Goal: Task Accomplishment & Management: Manage account settings

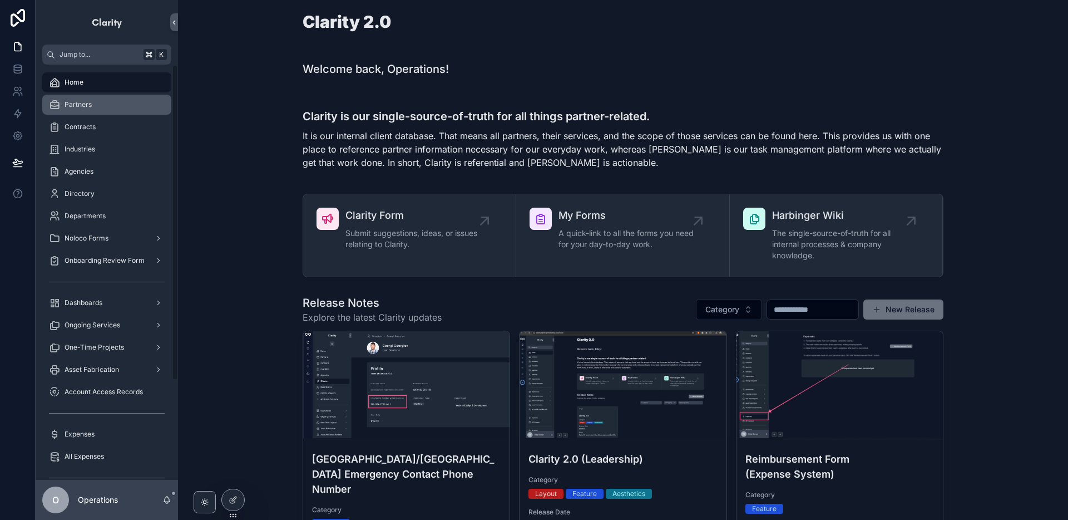
click at [127, 105] on div "Partners" at bounding box center [107, 105] width 116 height 18
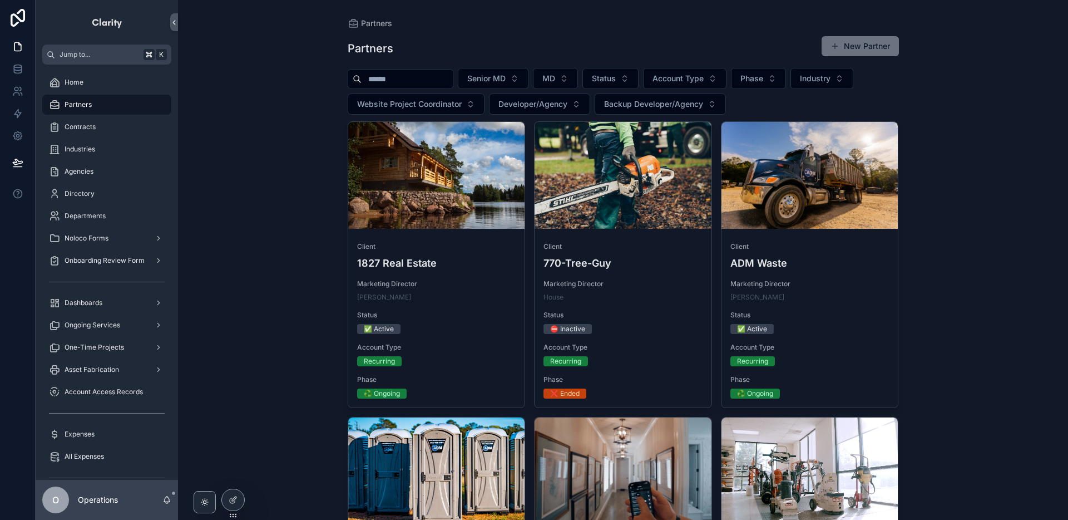
click at [408, 81] on input "scrollable content" at bounding box center [407, 79] width 91 height 16
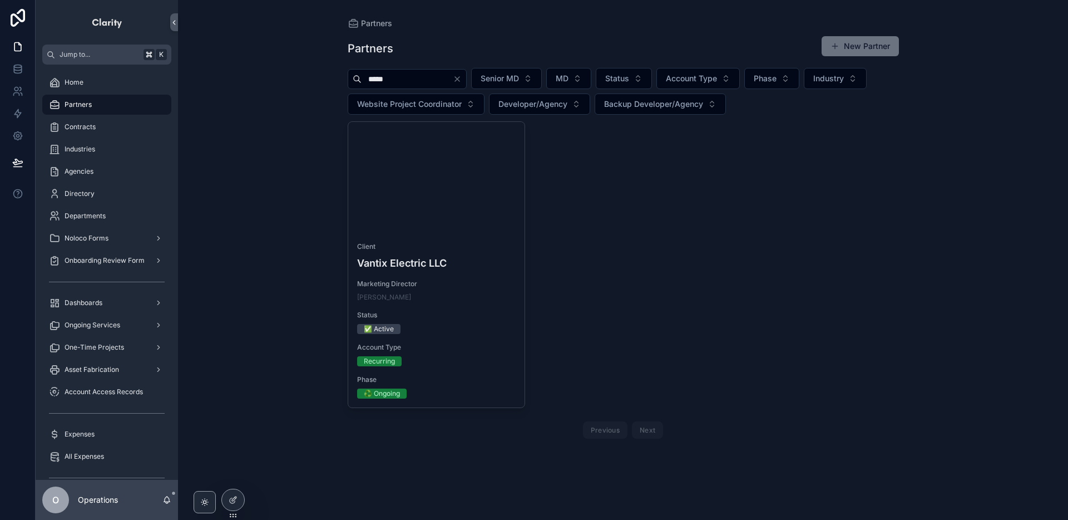
type input "*****"
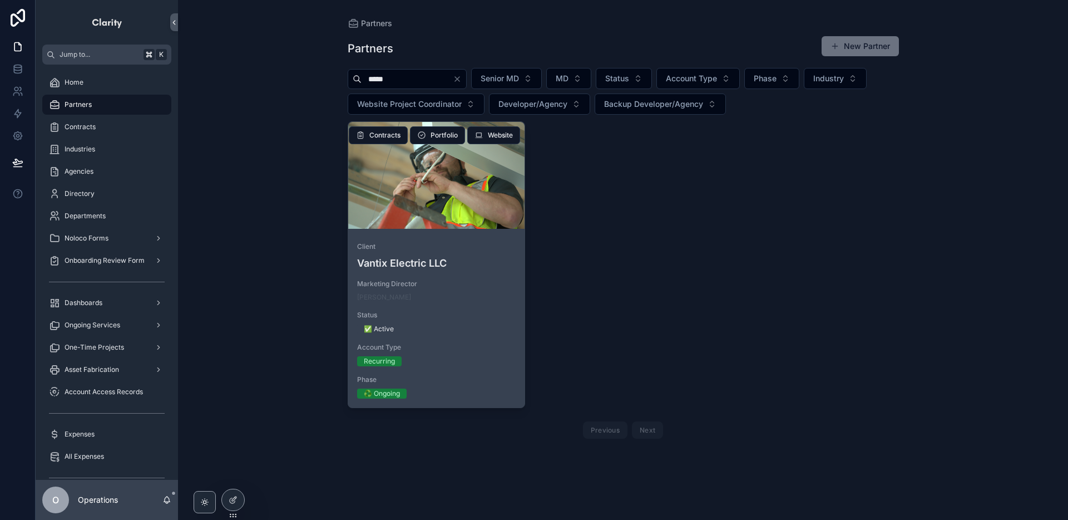
click at [496, 220] on div "scrollable content" at bounding box center [436, 175] width 177 height 107
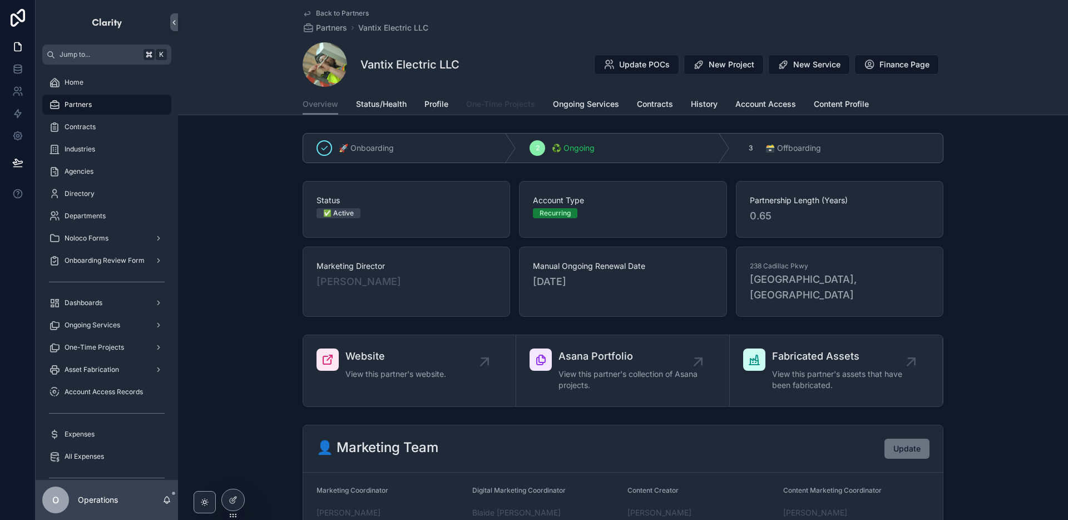
click at [519, 102] on span "One-Time Projects" at bounding box center [500, 103] width 69 height 11
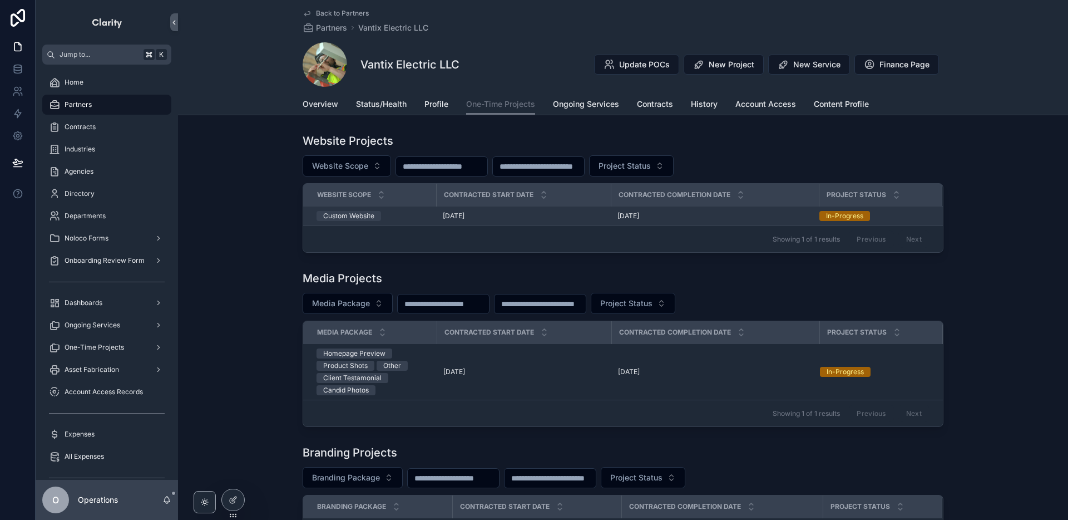
click at [684, 216] on div "[DATE] [DATE]" at bounding box center [714, 215] width 195 height 9
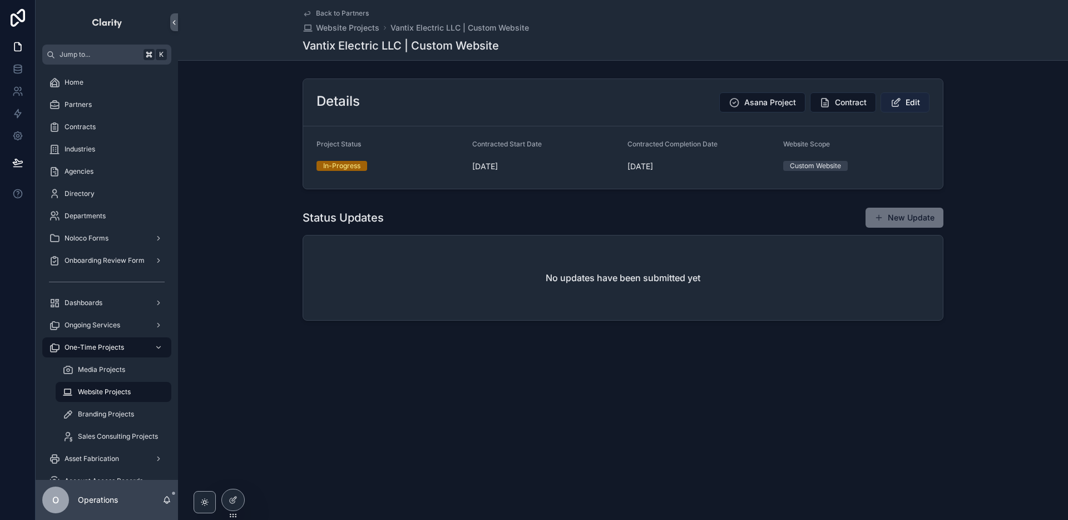
click at [904, 101] on button "Edit" at bounding box center [905, 102] width 49 height 20
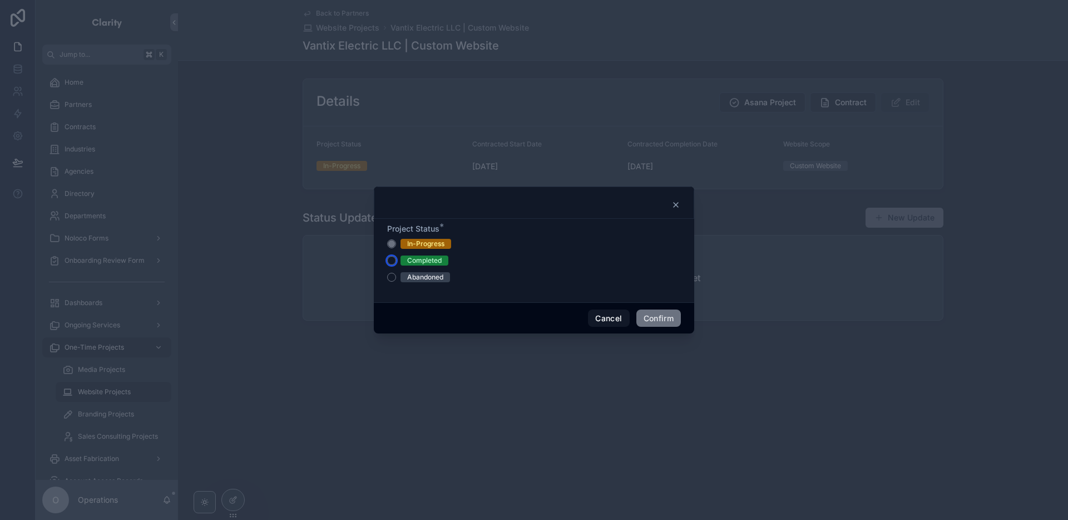
click at [390, 260] on button "Completed" at bounding box center [391, 260] width 9 height 9
click at [641, 322] on button "Confirm" at bounding box center [658, 318] width 44 height 18
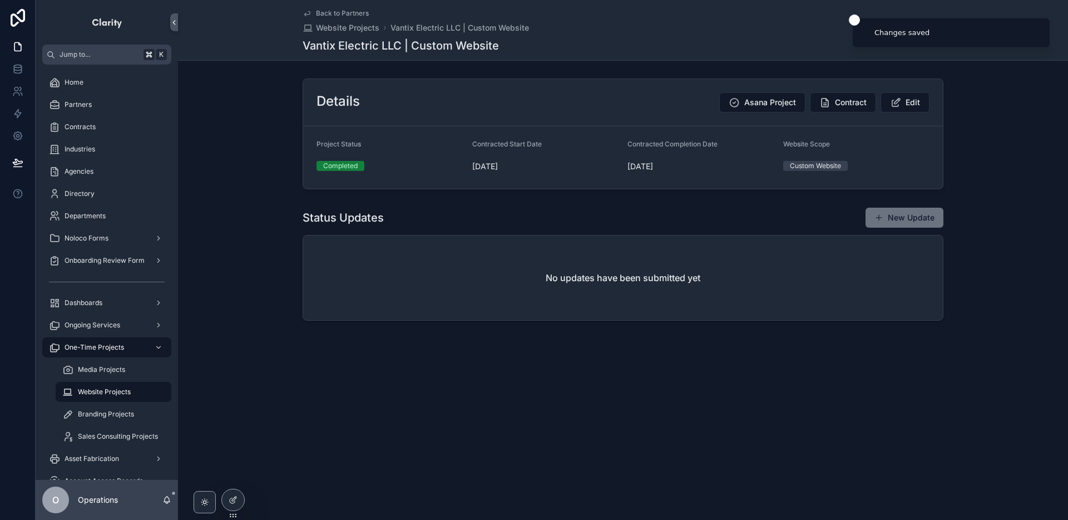
click at [338, 14] on span "Back to Partners" at bounding box center [342, 13] width 53 height 9
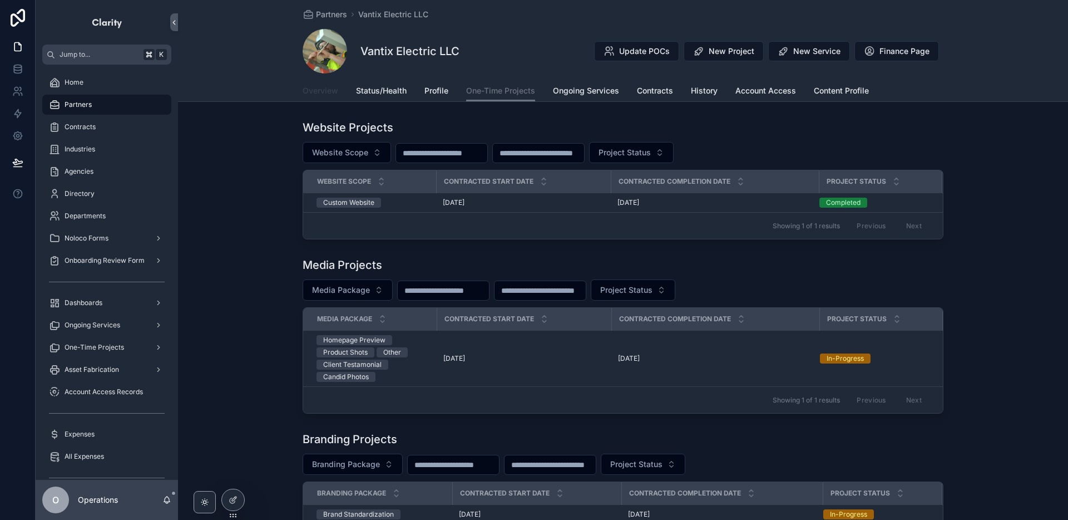
drag, startPoint x: 323, startPoint y: 93, endPoint x: 332, endPoint y: 100, distance: 10.8
click at [323, 93] on span "Overview" at bounding box center [321, 90] width 36 height 11
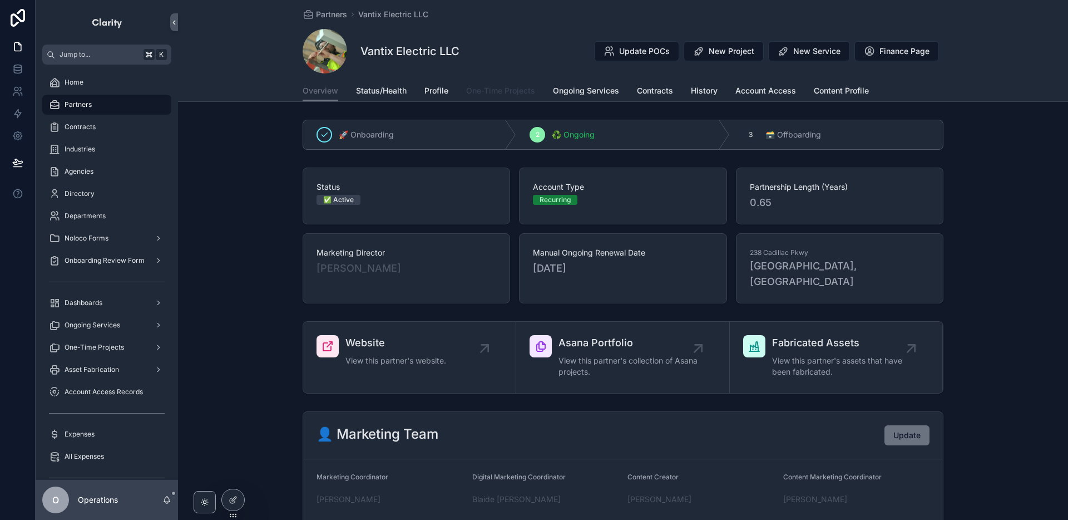
click at [480, 96] on span "One-Time Projects" at bounding box center [500, 90] width 69 height 11
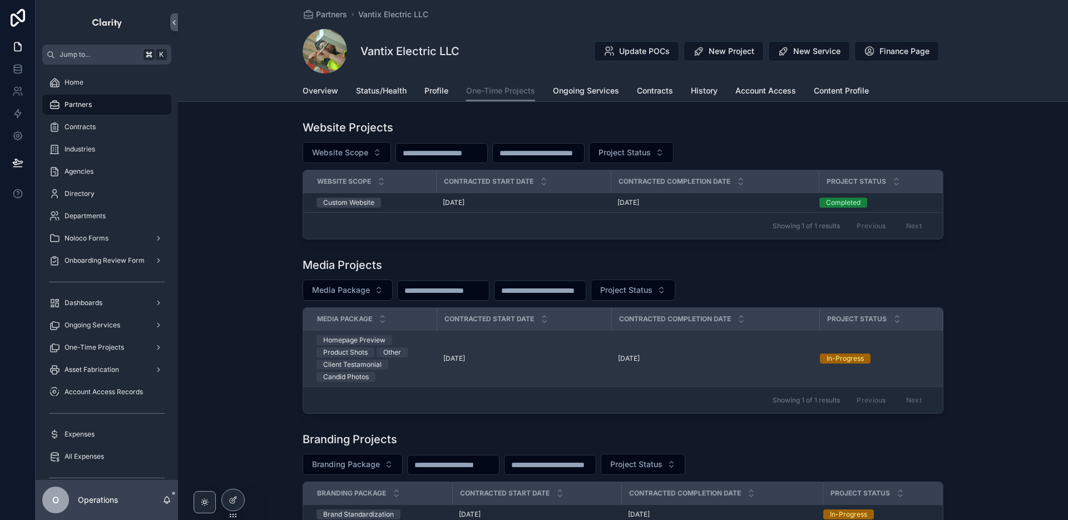
click at [725, 372] on td "[DATE] [DATE]" at bounding box center [715, 358] width 208 height 56
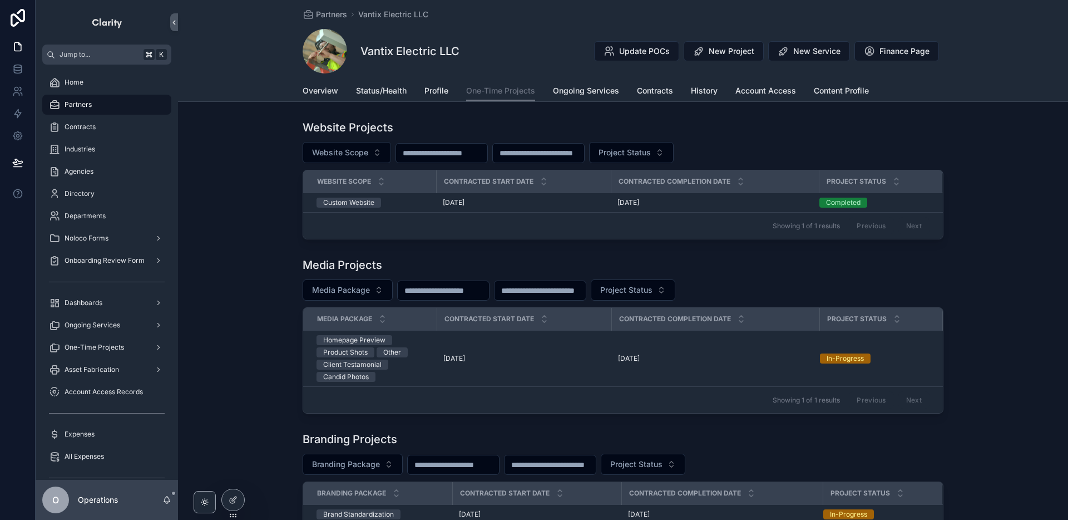
click at [739, 355] on div "[DATE] [DATE]" at bounding box center [715, 358] width 195 height 9
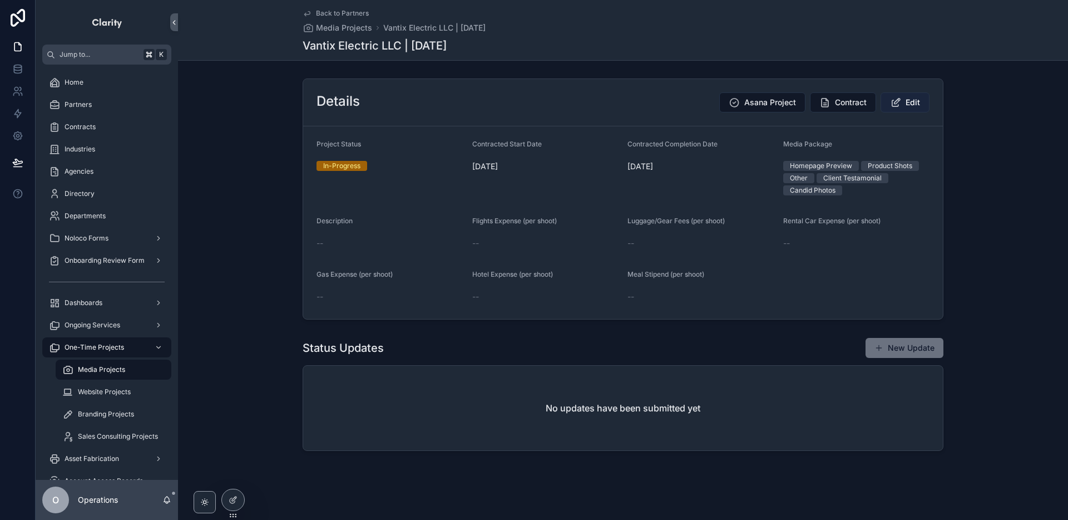
click at [922, 105] on button "Edit" at bounding box center [905, 102] width 49 height 20
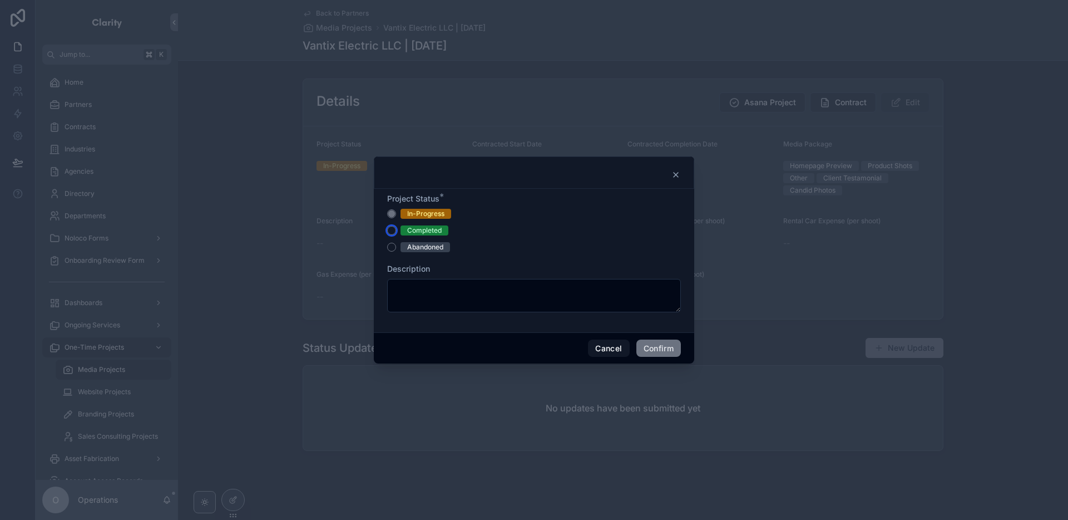
click at [392, 230] on button "Completed" at bounding box center [391, 230] width 9 height 9
click at [637, 345] on button "Confirm" at bounding box center [658, 348] width 44 height 18
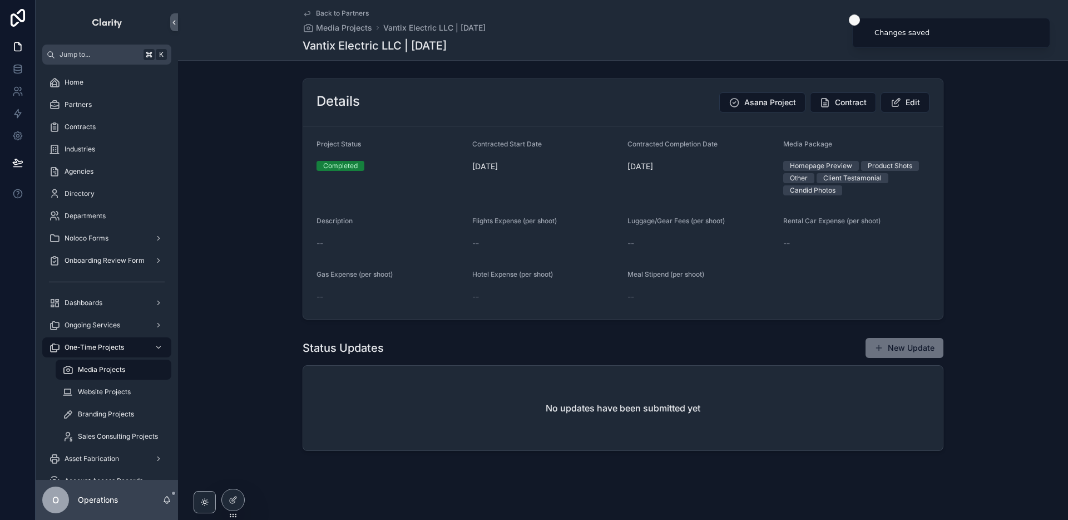
click at [855, 20] on icon "Close toast" at bounding box center [854, 20] width 7 height 7
click at [347, 15] on span "Back to Partners" at bounding box center [342, 13] width 53 height 9
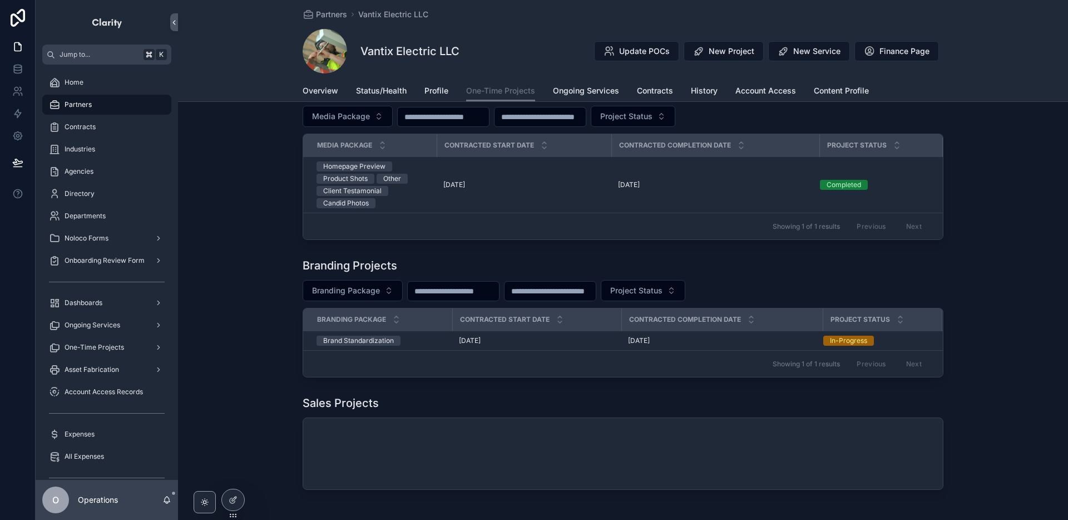
scroll to position [219, 0]
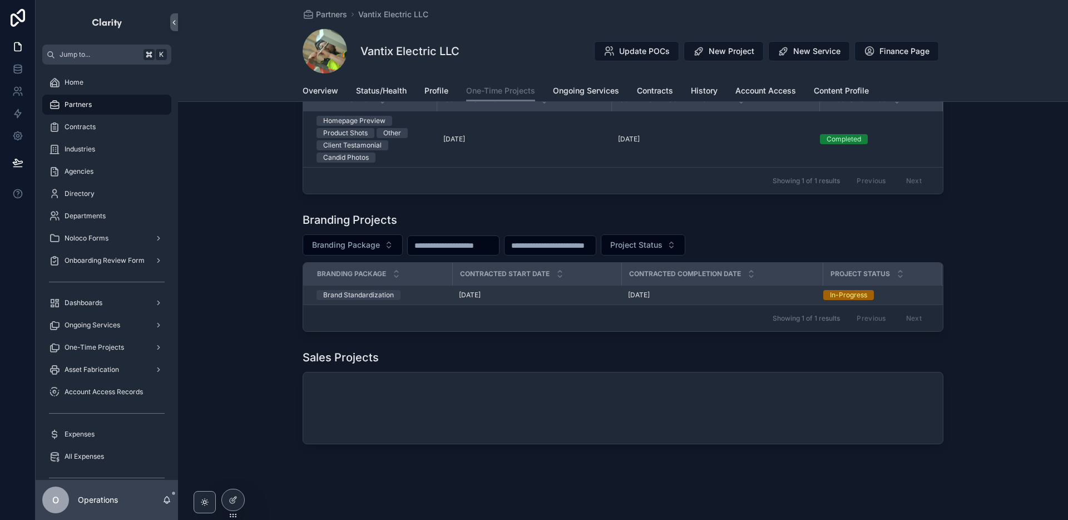
click at [764, 300] on td "[DATE] [DATE]" at bounding box center [721, 294] width 201 height 19
click at [792, 298] on div "[DATE] [DATE]" at bounding box center [722, 294] width 188 height 9
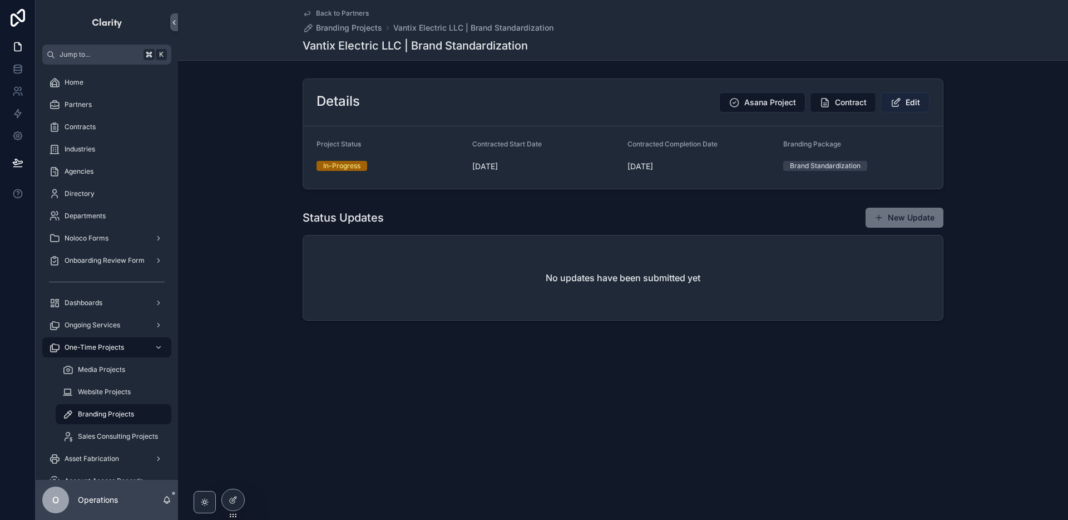
click at [914, 103] on span "Edit" at bounding box center [913, 102] width 14 height 11
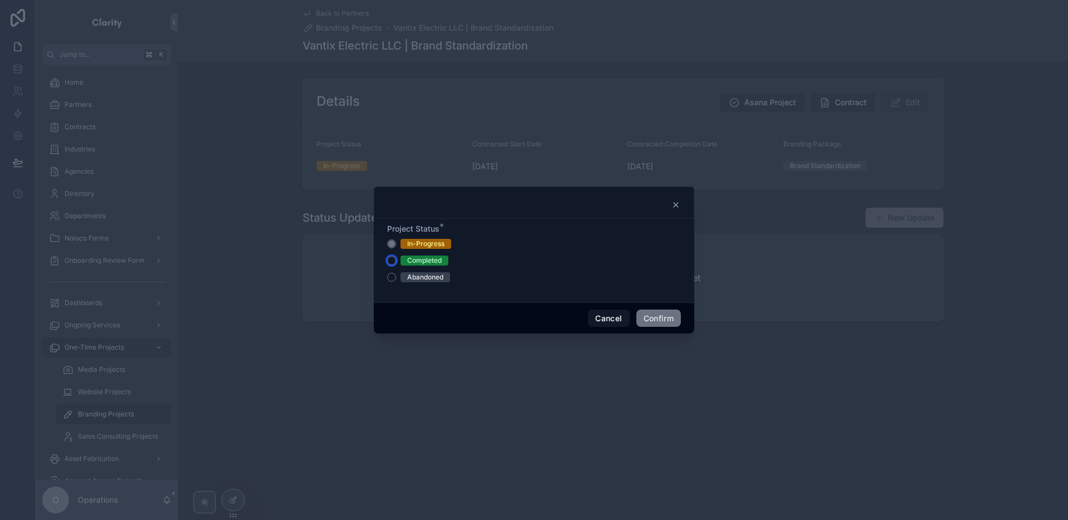
drag, startPoint x: 393, startPoint y: 260, endPoint x: 436, endPoint y: 265, distance: 43.1
click at [393, 260] on button "Completed" at bounding box center [391, 260] width 9 height 9
click at [644, 321] on button "Confirm" at bounding box center [658, 318] width 44 height 18
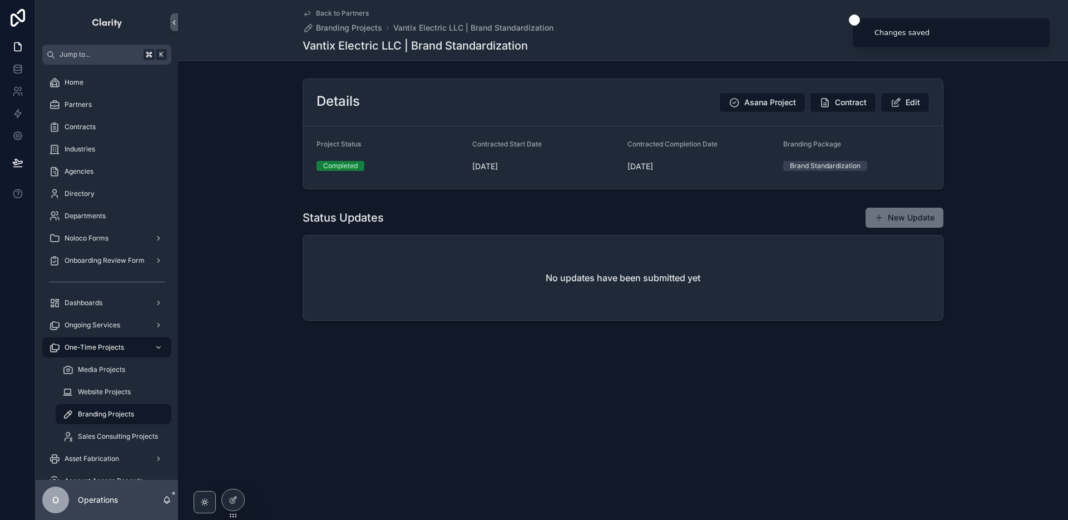
click at [344, 13] on span "Back to Partners" at bounding box center [342, 13] width 53 height 9
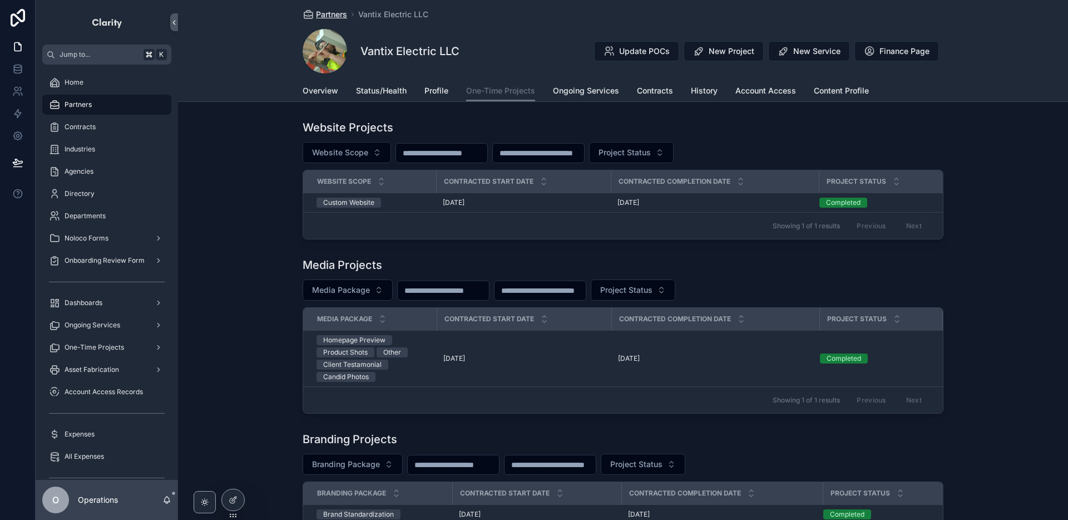
click at [320, 12] on span "Partners" at bounding box center [331, 14] width 31 height 11
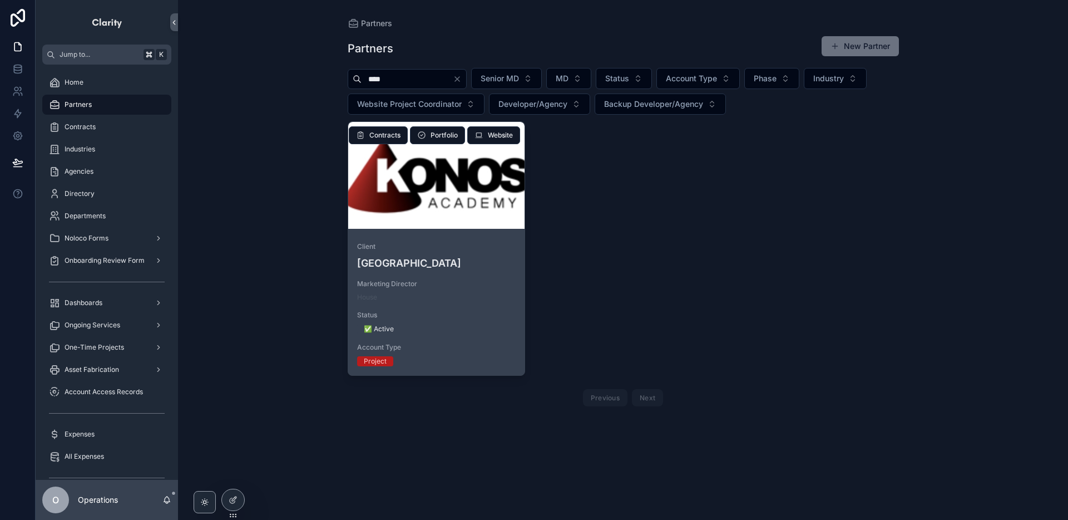
type input "****"
click at [473, 203] on div "scrollable content" at bounding box center [436, 175] width 177 height 107
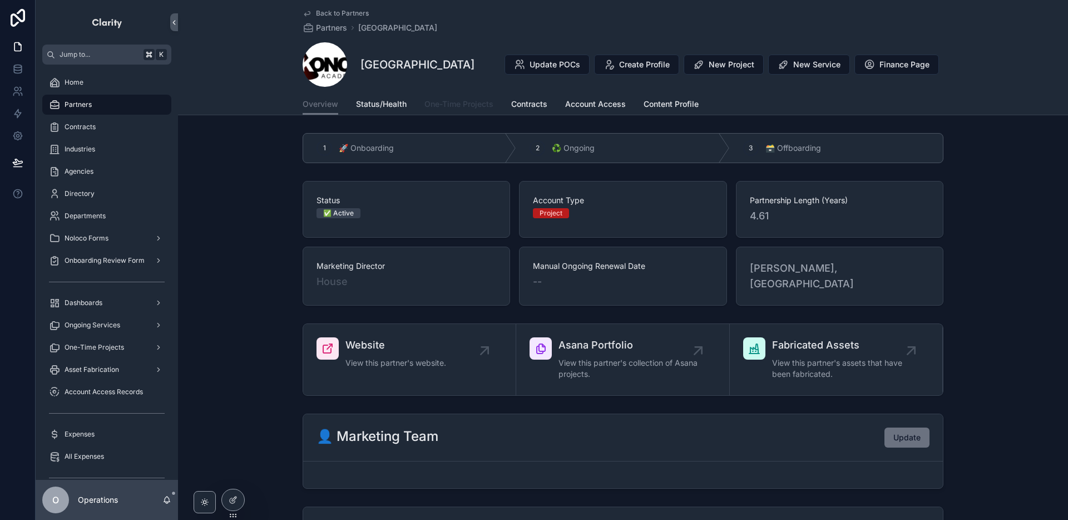
click at [486, 104] on span "One-Time Projects" at bounding box center [458, 103] width 69 height 11
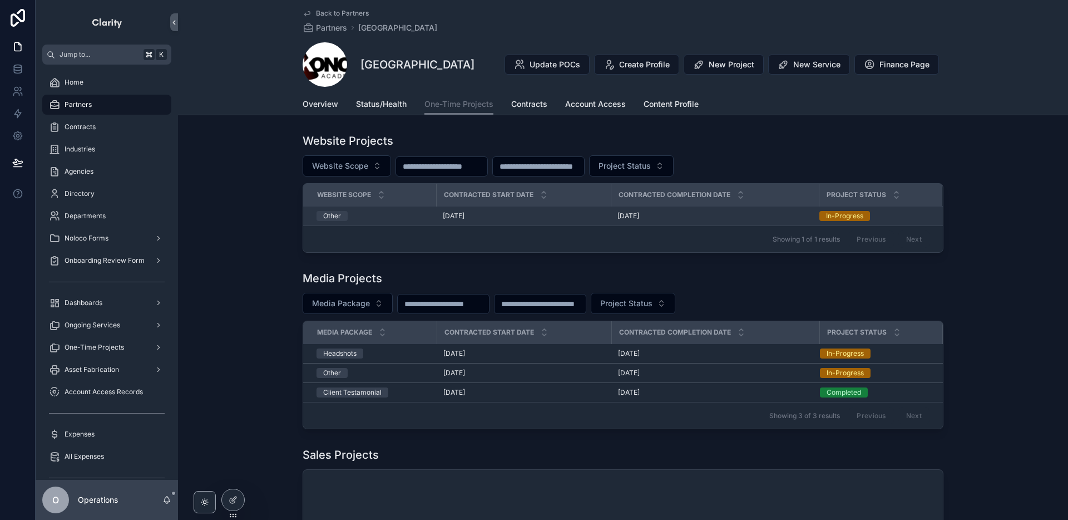
click at [693, 214] on div "[DATE] [DATE]" at bounding box center [714, 215] width 195 height 9
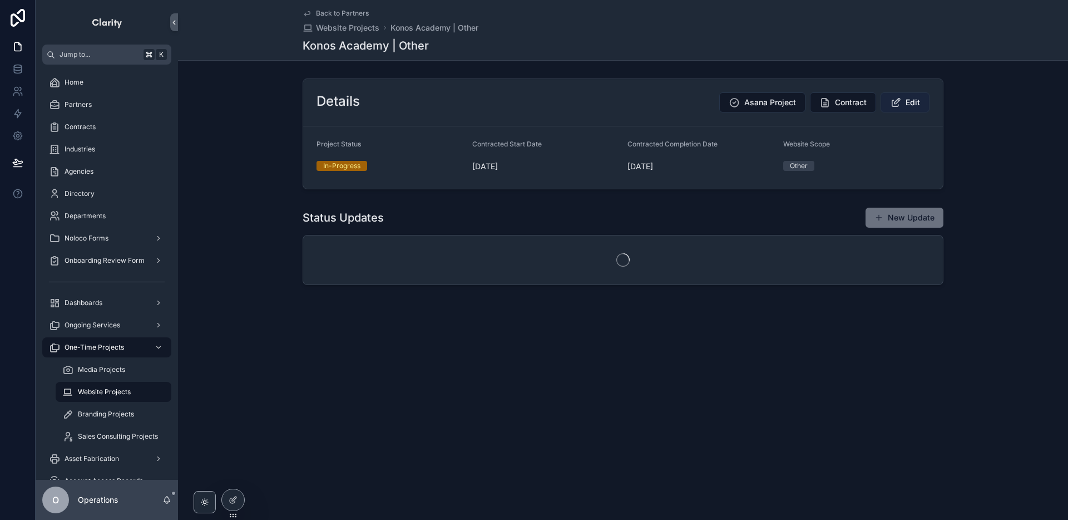
click at [898, 102] on icon "scrollable content" at bounding box center [896, 102] width 12 height 11
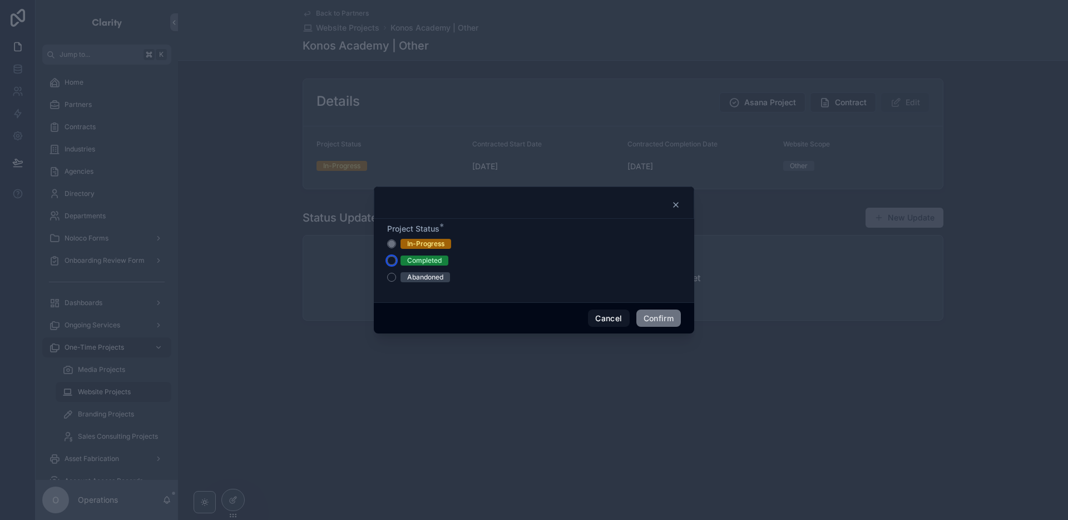
click at [393, 262] on button "Completed" at bounding box center [391, 260] width 9 height 9
click at [656, 318] on button "Confirm" at bounding box center [658, 318] width 44 height 18
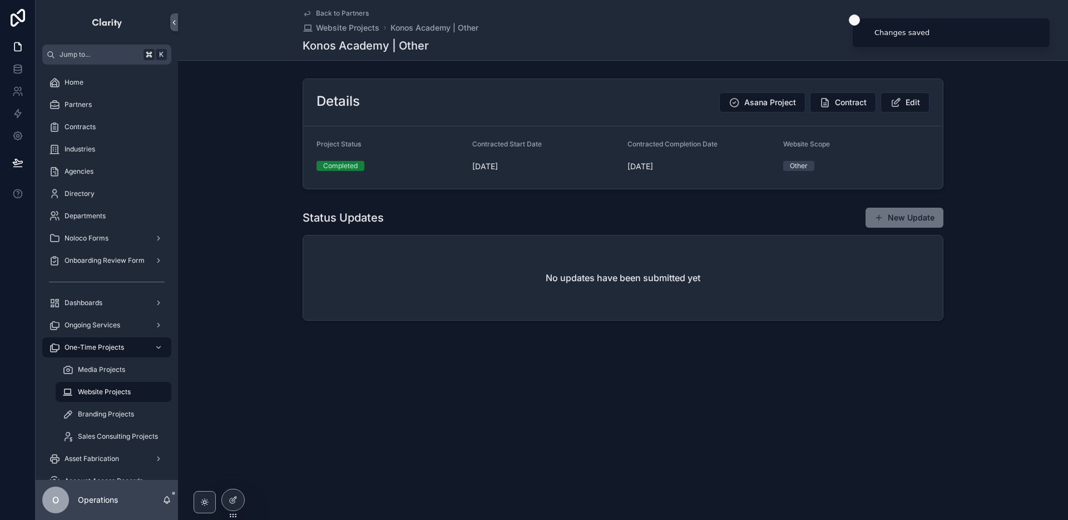
click at [854, 21] on icon "Close toast" at bounding box center [854, 20] width 7 height 7
click at [352, 14] on span "Back to Partners" at bounding box center [342, 13] width 53 height 9
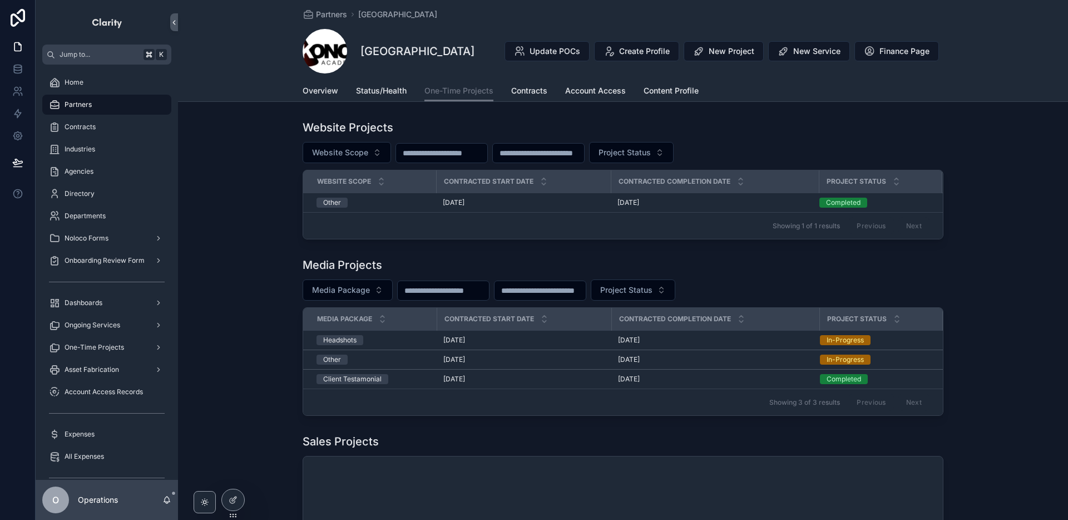
drag, startPoint x: 777, startPoint y: 361, endPoint x: 783, endPoint y: 370, distance: 11.1
click at [777, 361] on div "[DATE] [DATE]" at bounding box center [715, 359] width 195 height 9
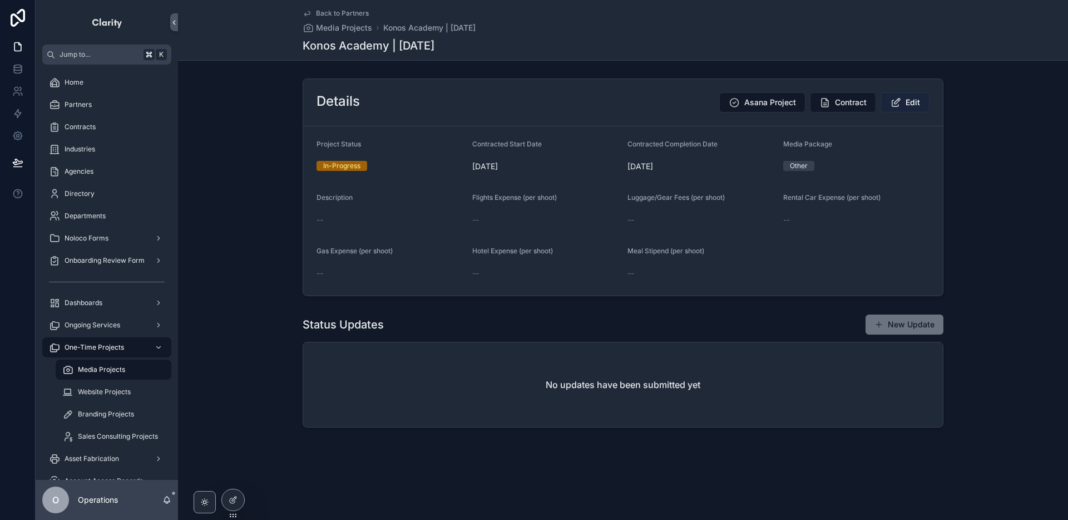
click at [920, 101] on button "Edit" at bounding box center [905, 102] width 49 height 20
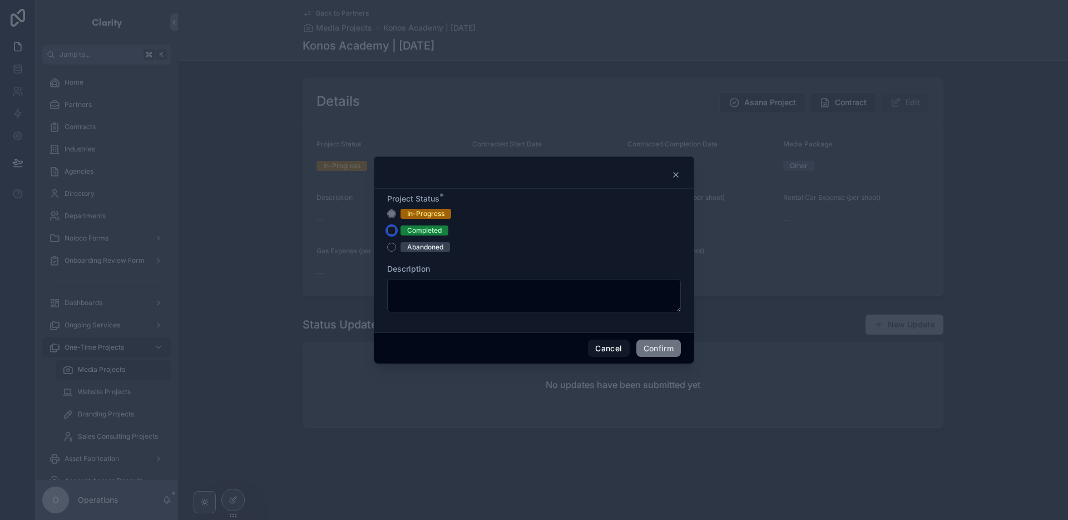
drag, startPoint x: 389, startPoint y: 233, endPoint x: 395, endPoint y: 236, distance: 7.0
click at [389, 233] on button "Completed" at bounding box center [391, 230] width 9 height 9
click at [641, 349] on button "Confirm" at bounding box center [658, 348] width 44 height 18
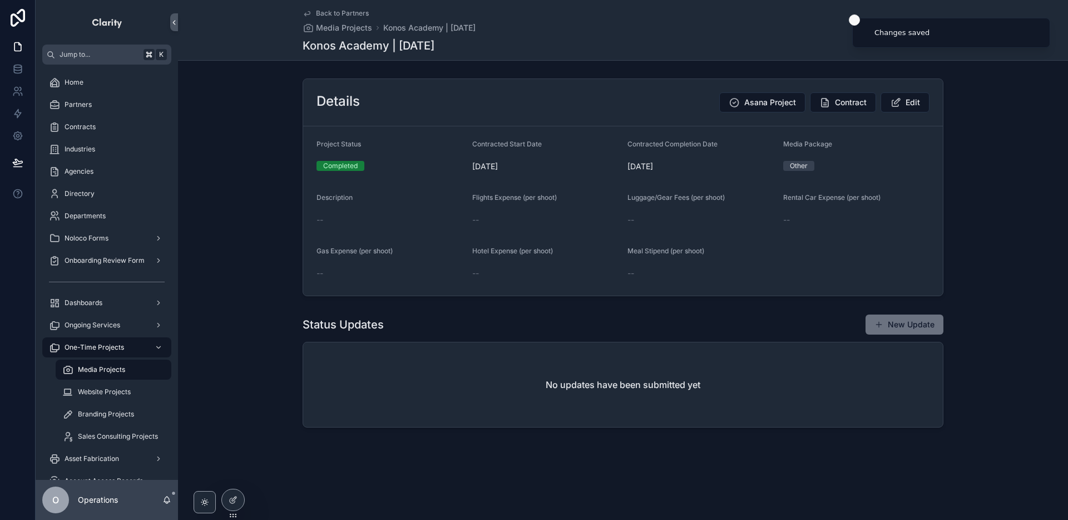
click at [853, 18] on line "Close toast" at bounding box center [854, 19] width 3 height 3
click at [355, 11] on span "Back to Partners" at bounding box center [342, 13] width 53 height 9
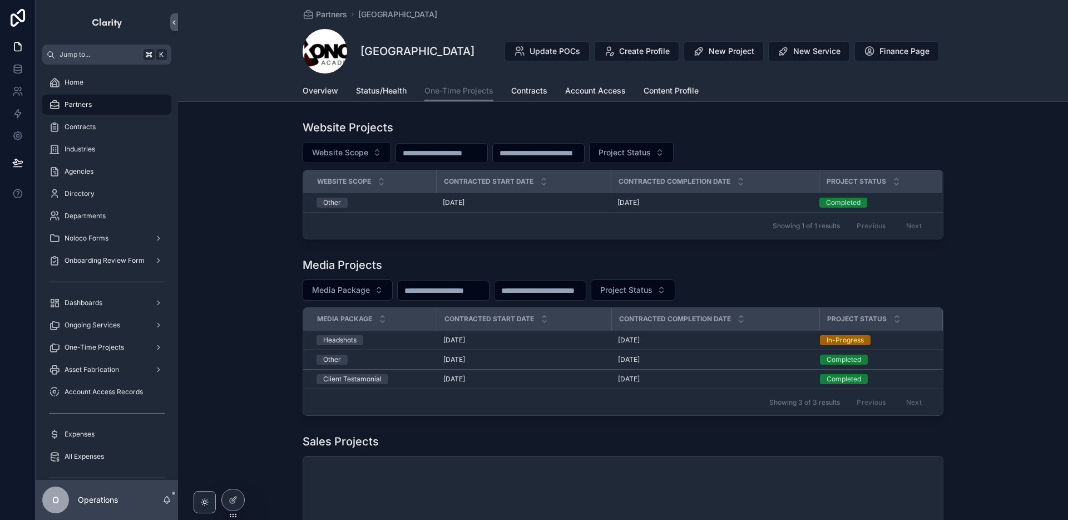
click at [788, 341] on div "[DATE] [DATE]" at bounding box center [715, 339] width 195 height 9
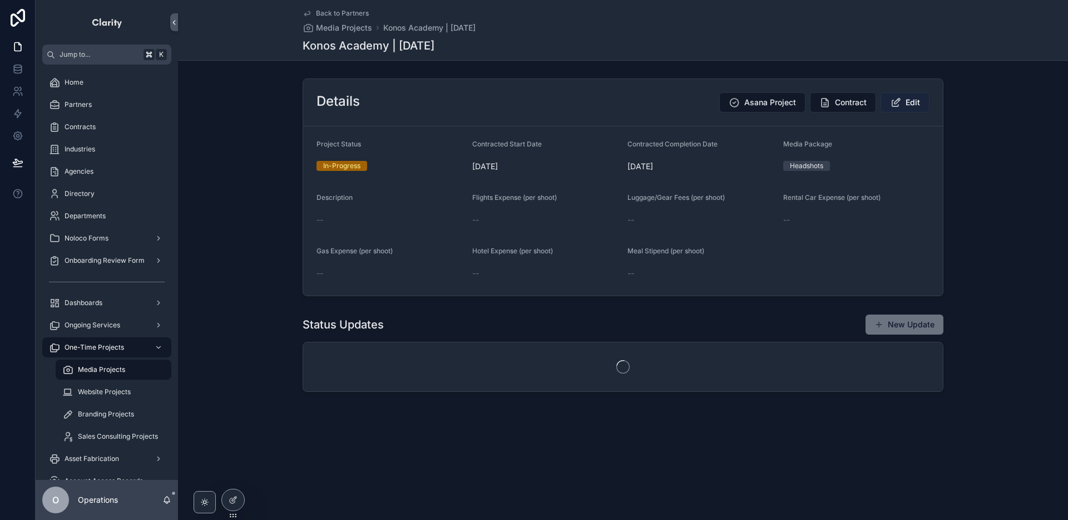
click at [907, 104] on span "Edit" at bounding box center [913, 102] width 14 height 11
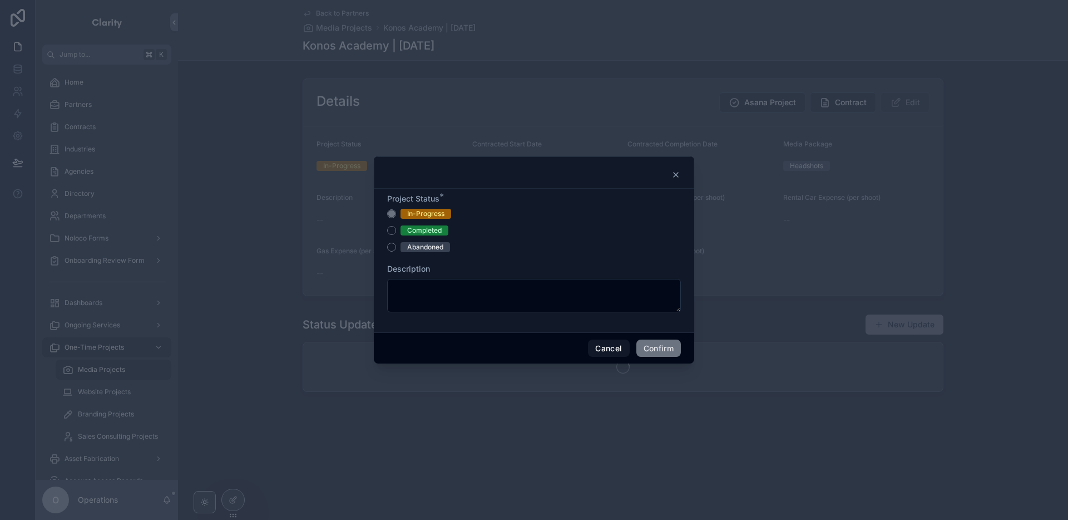
click at [410, 231] on div "Completed" at bounding box center [424, 230] width 34 height 10
click at [396, 231] on button "Completed" at bounding box center [391, 230] width 9 height 9
click at [641, 343] on button "Confirm" at bounding box center [658, 348] width 44 height 18
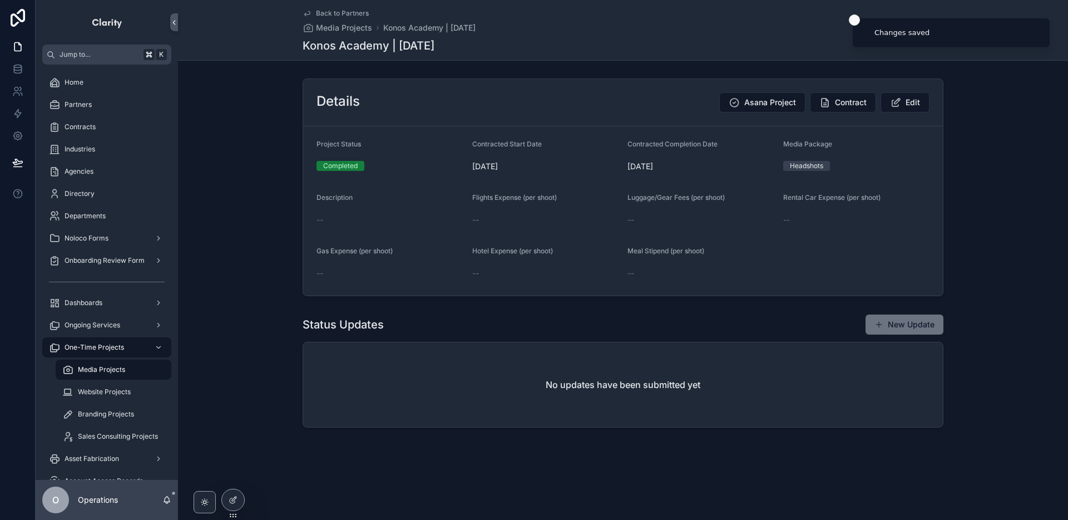
click at [853, 21] on line "Close toast" at bounding box center [854, 19] width 3 height 3
click at [342, 11] on span "Back to Partners" at bounding box center [342, 13] width 53 height 9
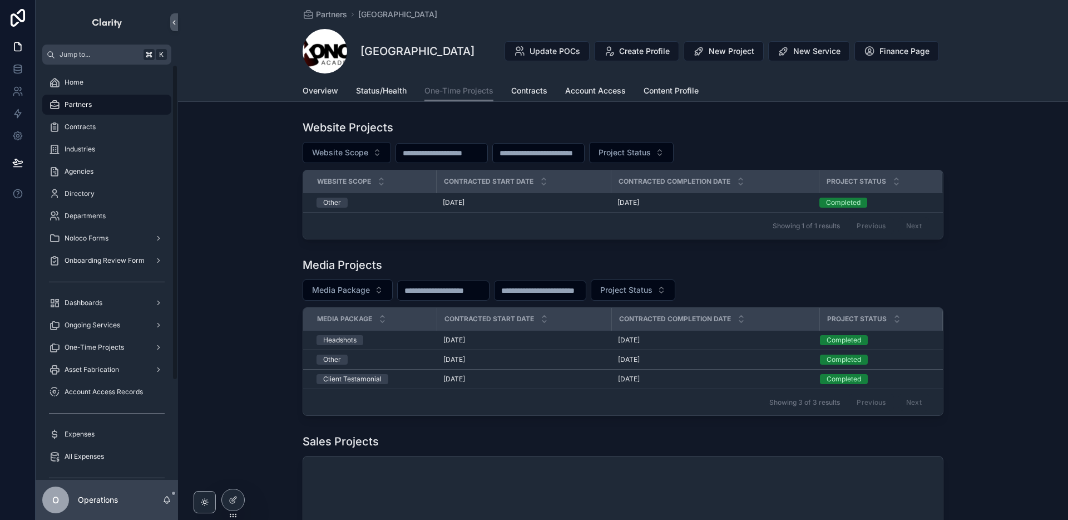
click at [138, 103] on div "Partners" at bounding box center [107, 105] width 116 height 18
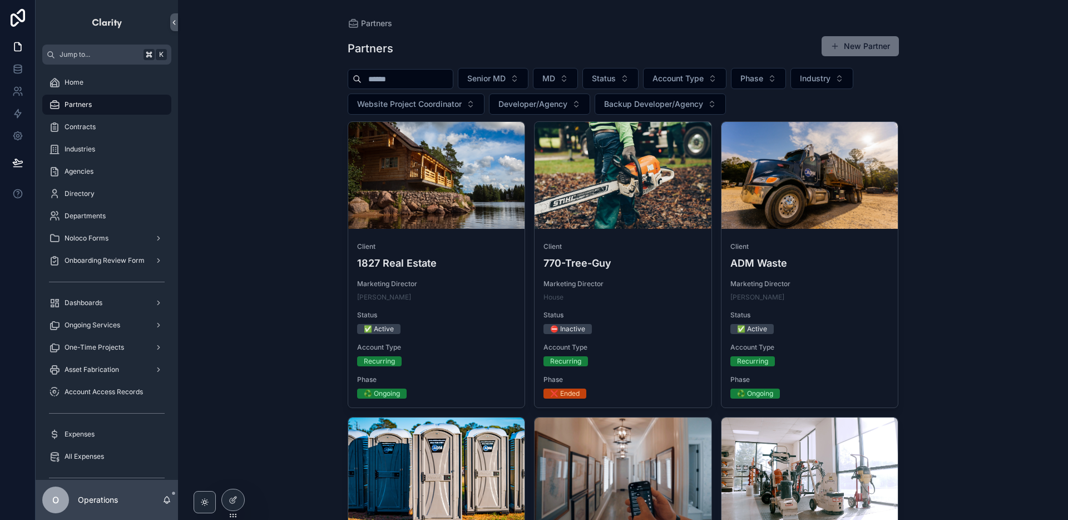
click at [385, 78] on input "scrollable content" at bounding box center [407, 79] width 91 height 16
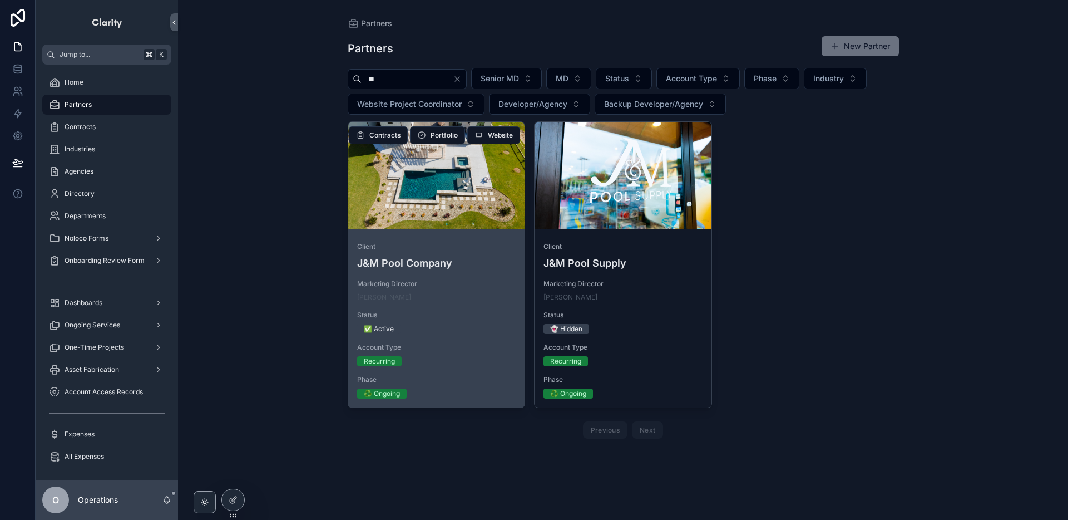
type input "**"
click at [459, 208] on div "scrollable content" at bounding box center [436, 175] width 177 height 107
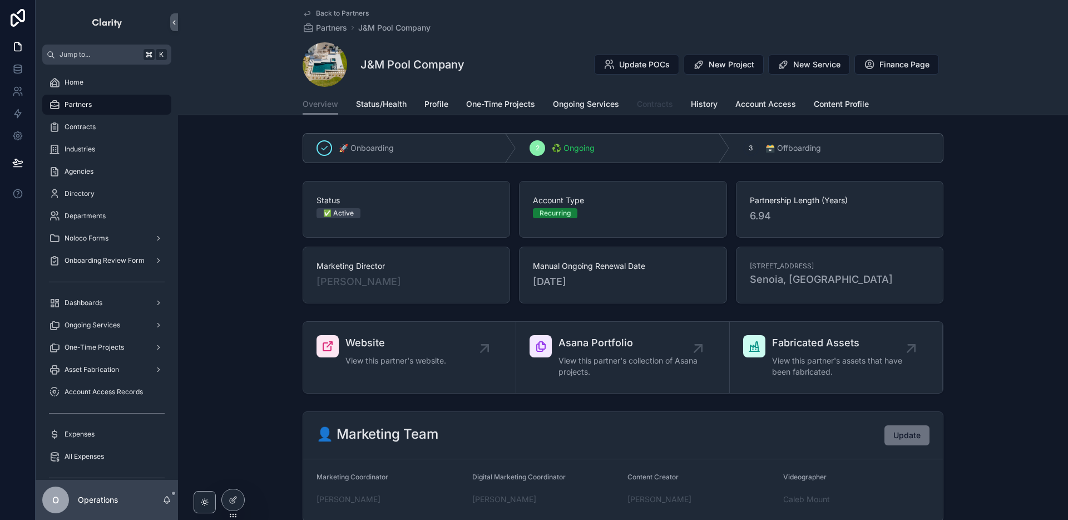
click at [659, 106] on span "Contracts" at bounding box center [655, 103] width 36 height 11
